Goal: Task Accomplishment & Management: Use online tool/utility

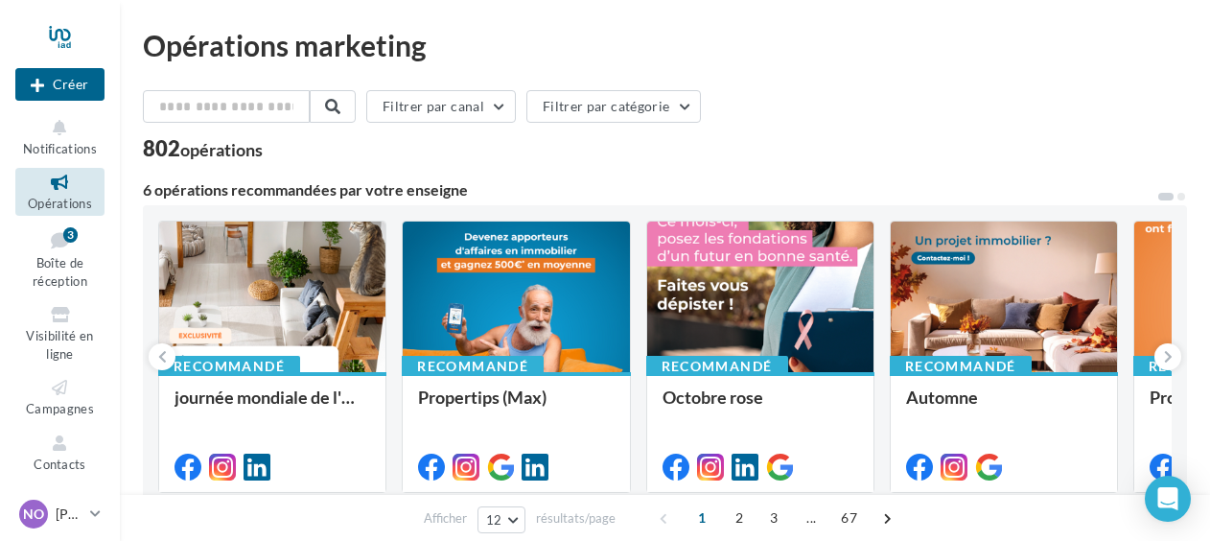
click at [61, 180] on icon at bounding box center [60, 183] width 78 height 22
click at [59, 132] on icon at bounding box center [60, 128] width 78 height 22
click at [61, 138] on icon at bounding box center [60, 128] width 78 height 22
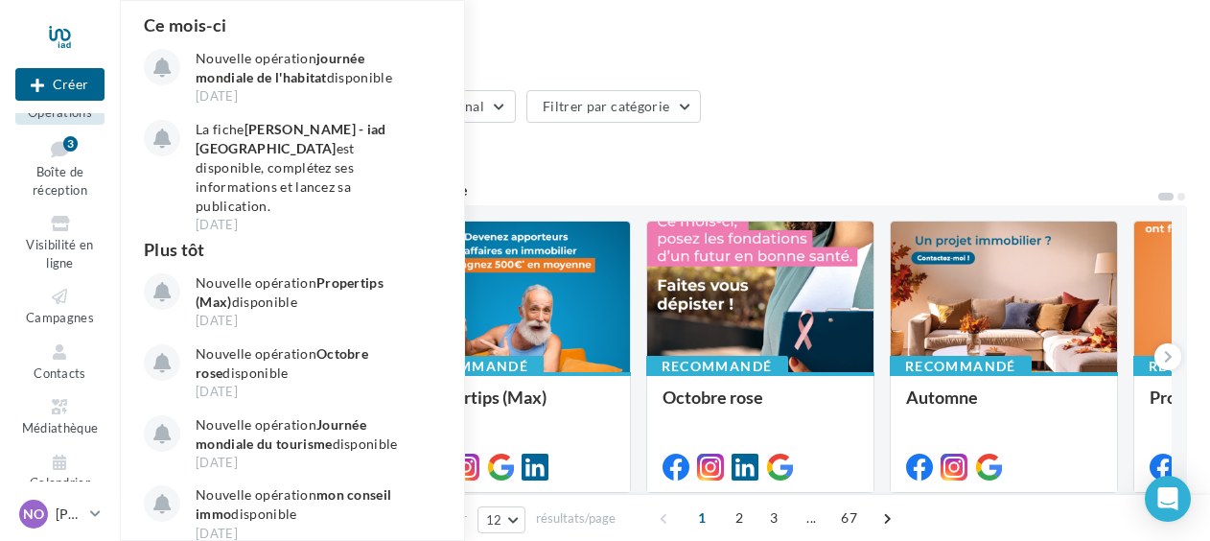
scroll to position [112, 0]
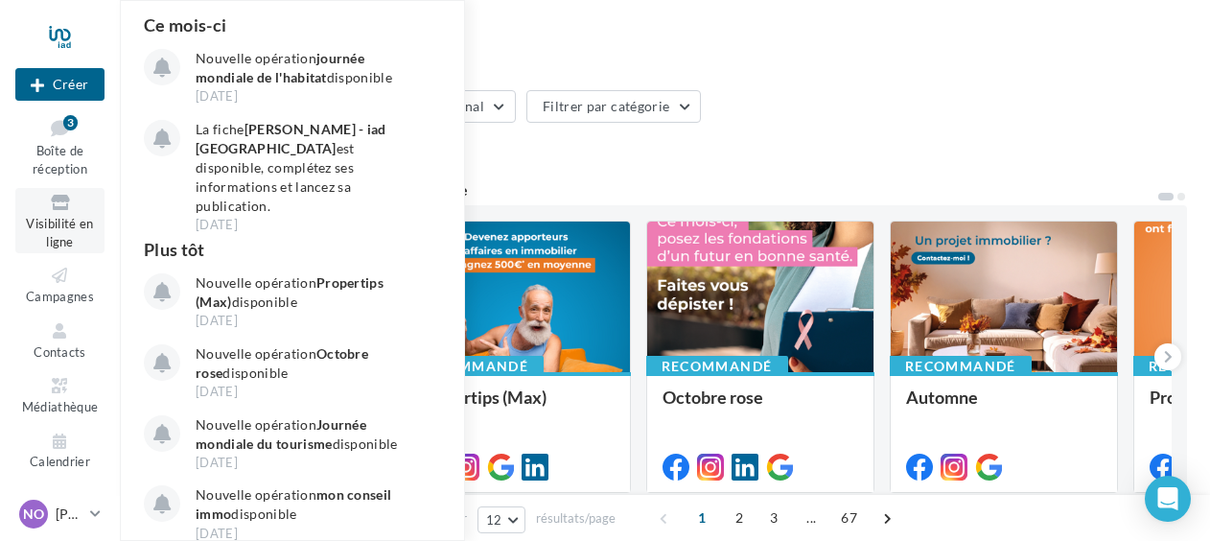
click at [52, 224] on span "Visibilité en ligne" at bounding box center [59, 233] width 67 height 34
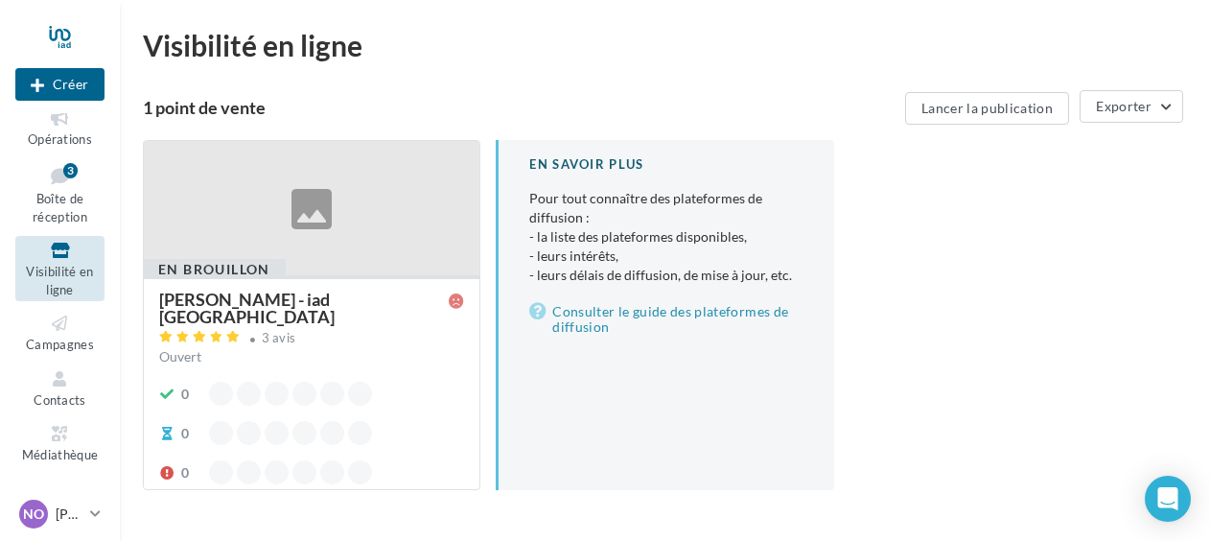
scroll to position [77, 0]
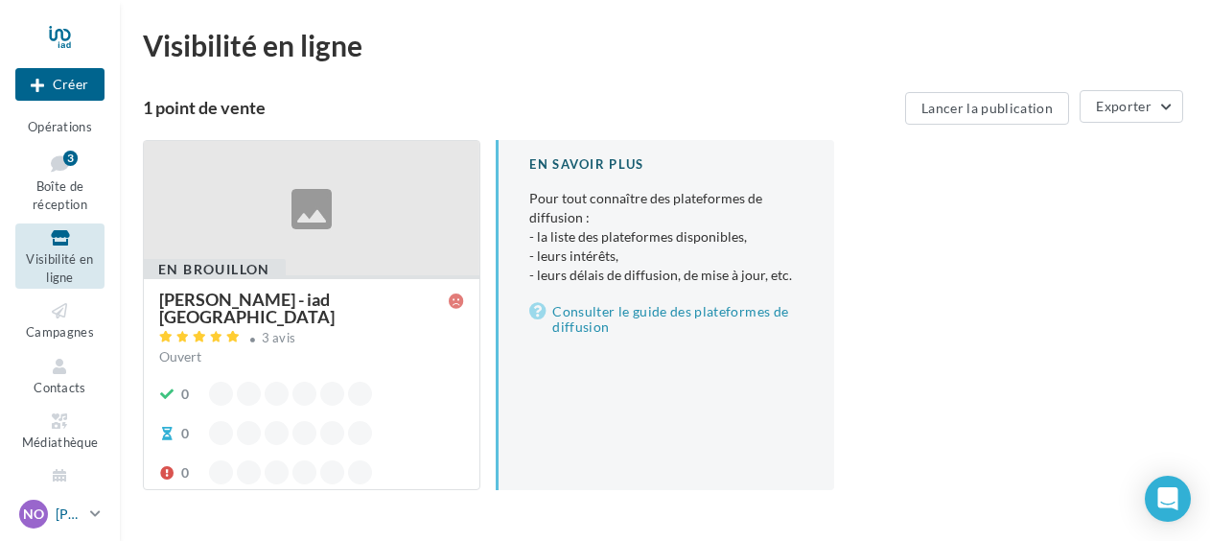
click at [96, 511] on icon at bounding box center [95, 513] width 11 height 16
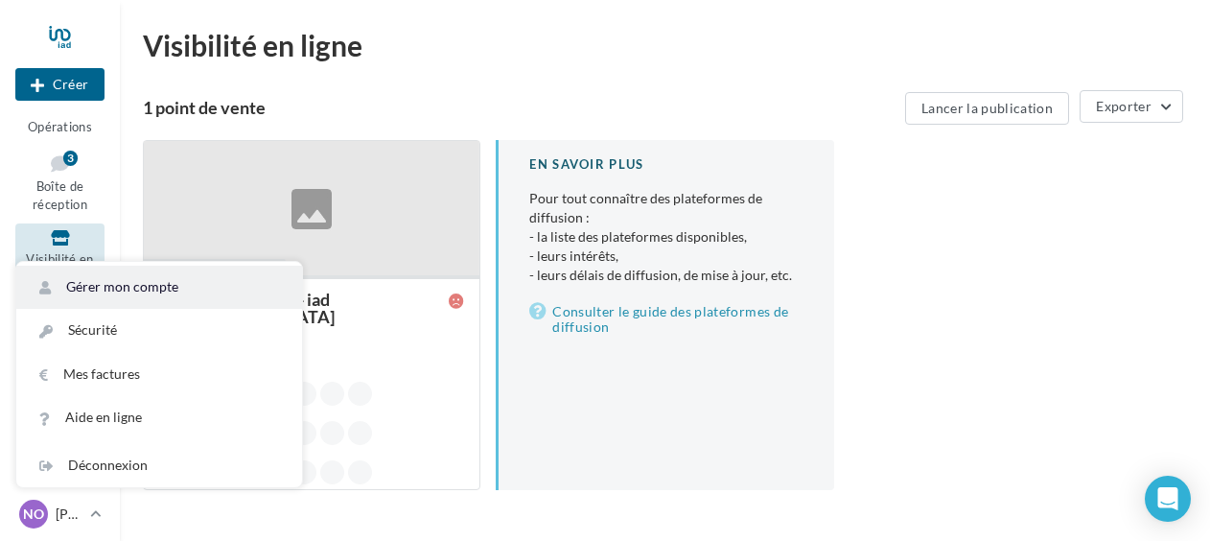
click at [96, 288] on link "Gérer mon compte" at bounding box center [159, 287] width 286 height 43
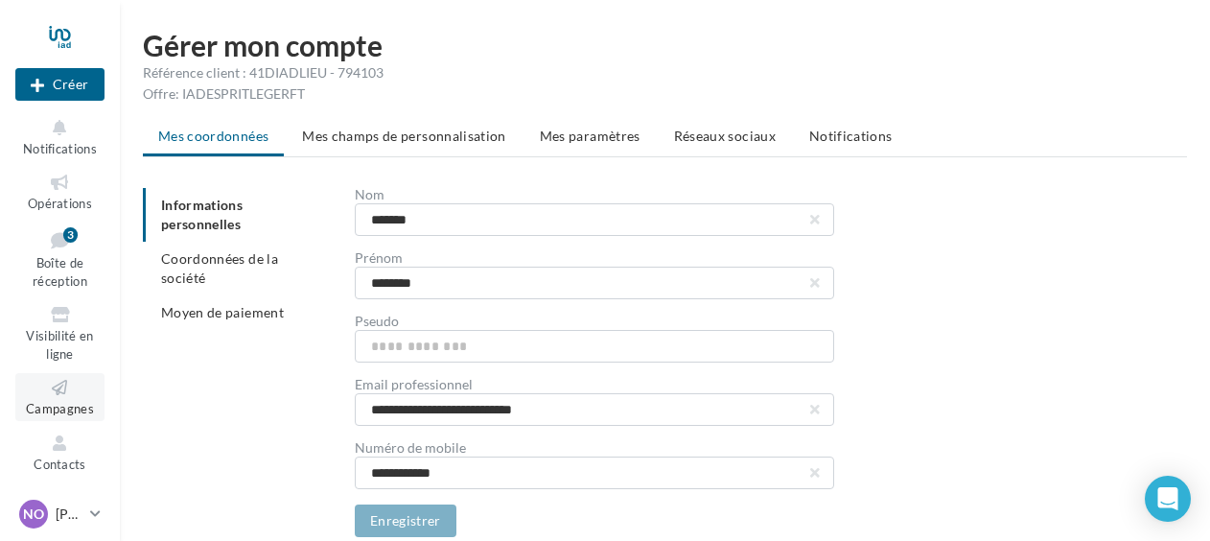
click at [54, 393] on icon at bounding box center [60, 388] width 78 height 22
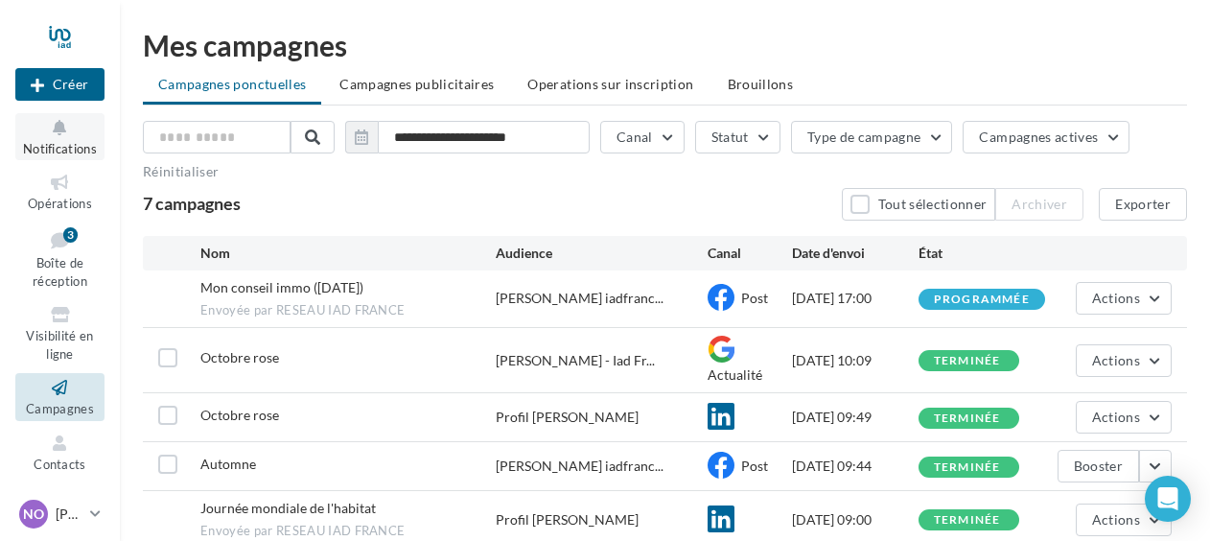
click at [57, 125] on icon at bounding box center [60, 128] width 78 height 22
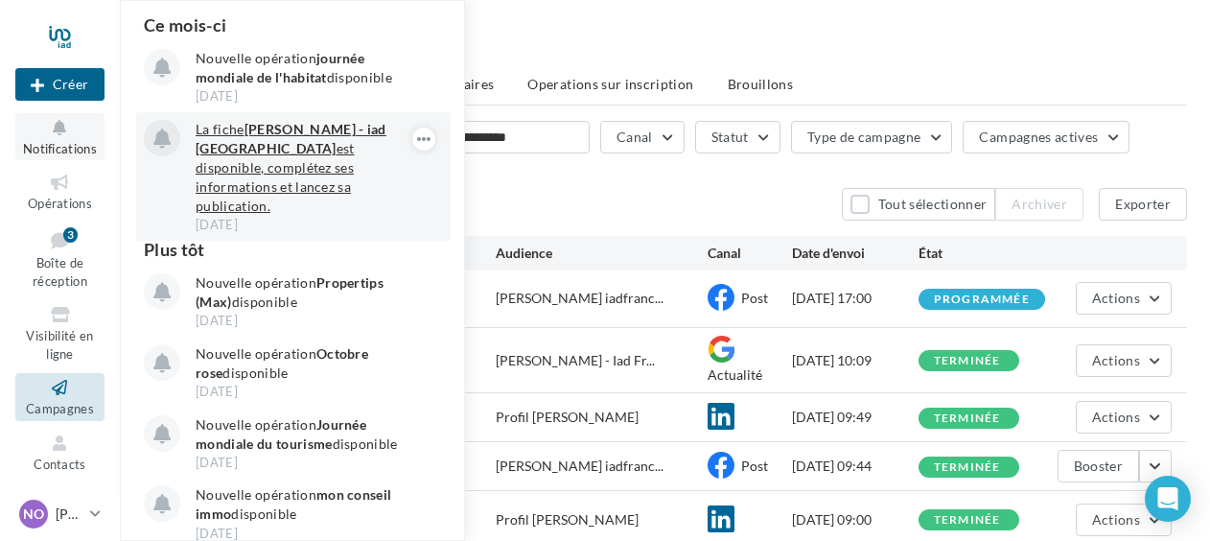
click at [221, 151] on strong "[PERSON_NAME] - iad [GEOGRAPHIC_DATA]" at bounding box center [291, 138] width 191 height 35
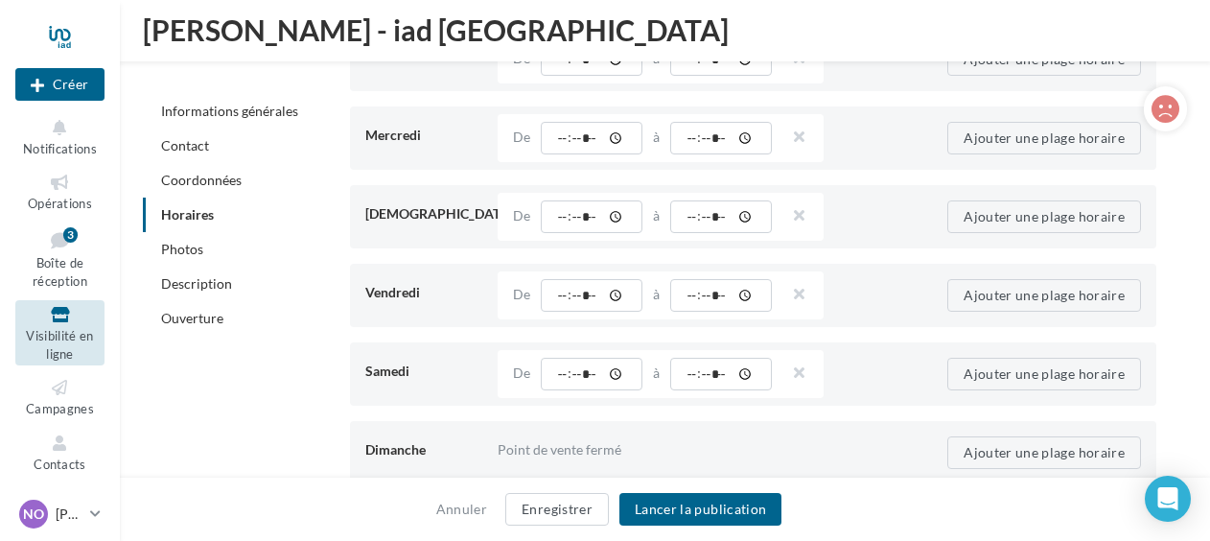
scroll to position [2009, 0]
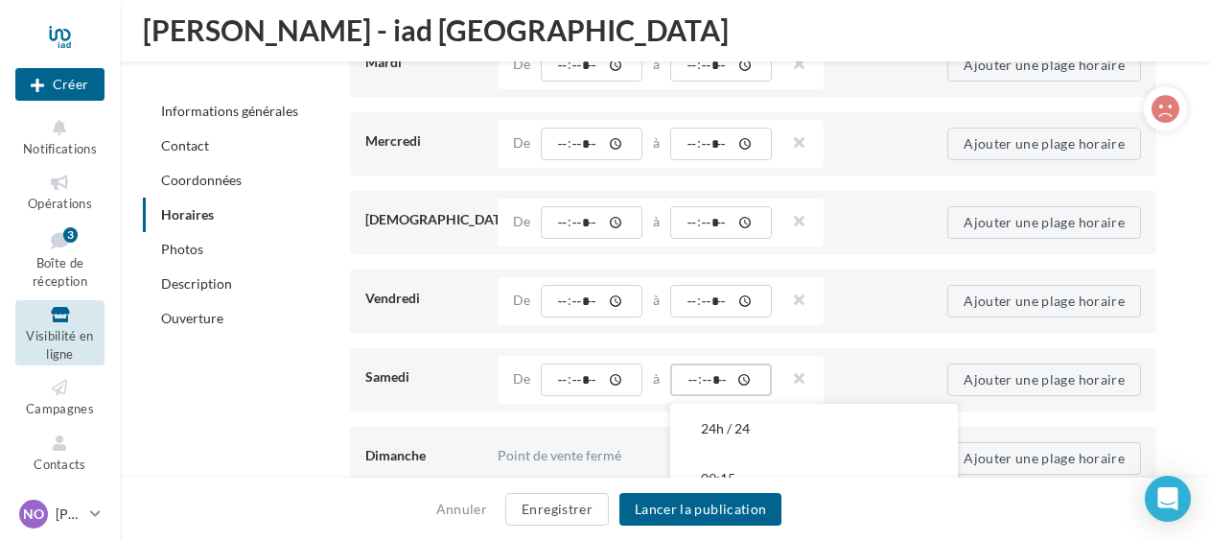
click at [744, 372] on input "*****" at bounding box center [721, 380] width 102 height 33
click at [744, 374] on input "*****" at bounding box center [721, 380] width 102 height 33
type input "*****"
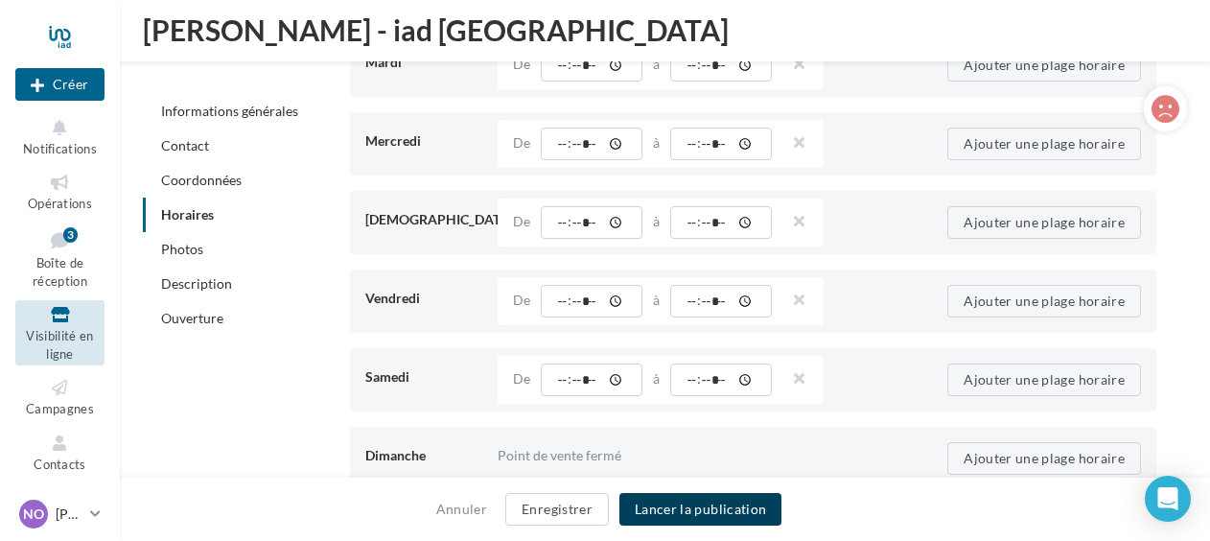
click at [700, 509] on button "Lancer la publication" at bounding box center [701, 509] width 162 height 33
